Goal: Check status: Check status

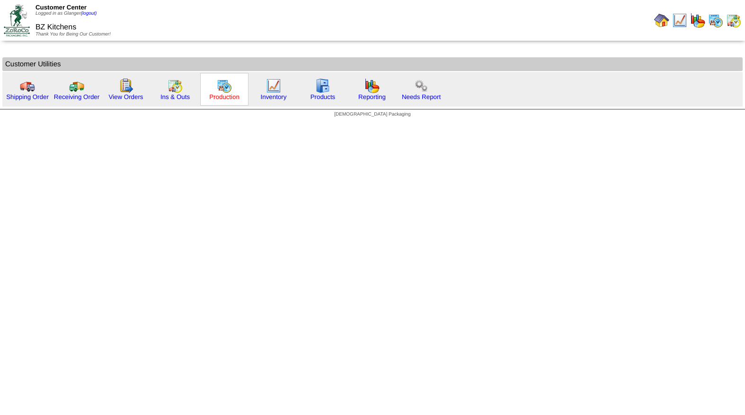
click at [239, 95] on link "Production" at bounding box center [224, 96] width 30 height 7
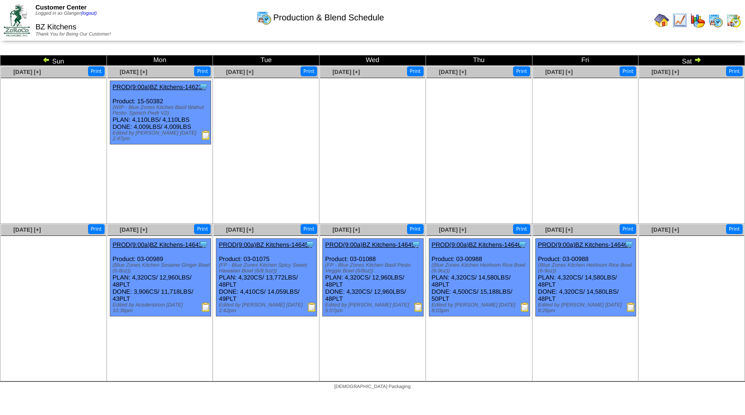
click at [698, 58] on img at bounding box center [698, 60] width 8 height 8
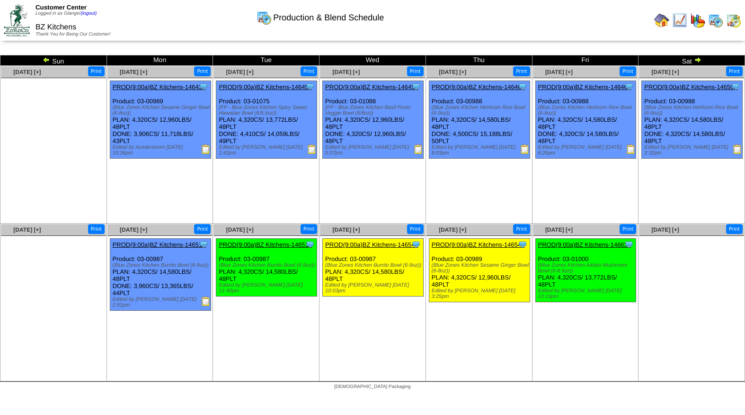
click at [46, 60] on img at bounding box center [47, 60] width 8 height 8
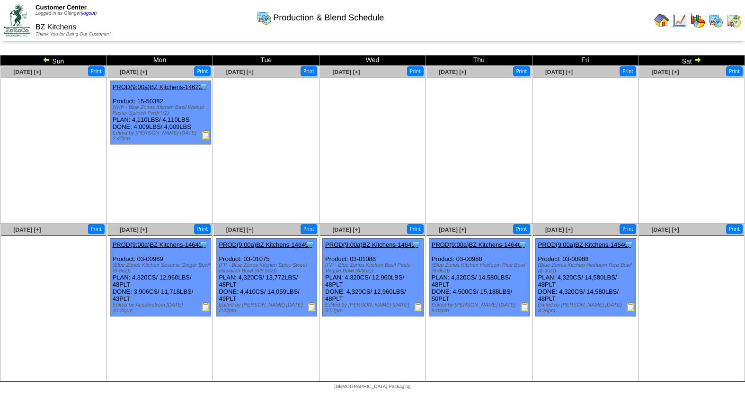
click at [47, 59] on img at bounding box center [47, 60] width 8 height 8
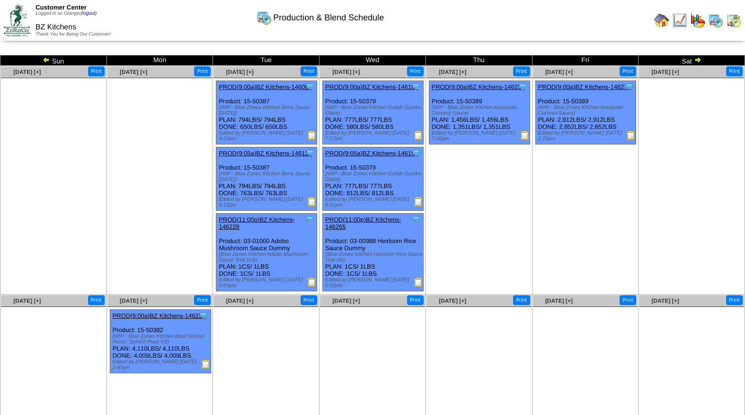
click at [695, 57] on img at bounding box center [698, 60] width 8 height 8
